Goal: Task Accomplishment & Management: Manage account settings

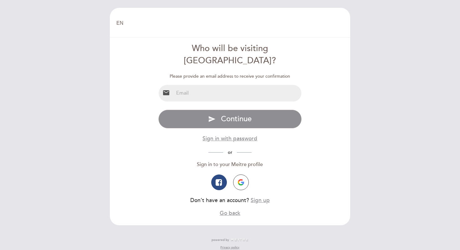
click at [213, 85] on input "email" at bounding box center [238, 93] width 128 height 17
type input "[PERSON_NAME][EMAIL_ADDRESS][DOMAIN_NAME]"
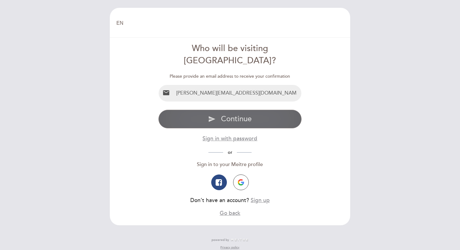
click at [243, 114] on span "Continue" at bounding box center [236, 118] width 31 height 9
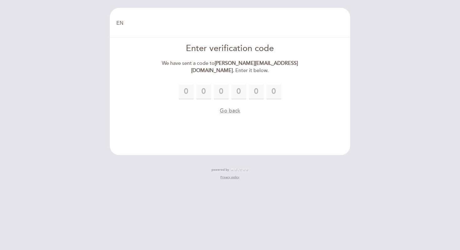
type input "1"
type input "2"
type input "5"
type input "2"
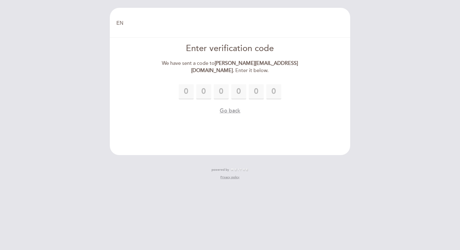
type input "1"
